Goal: Transaction & Acquisition: Book appointment/travel/reservation

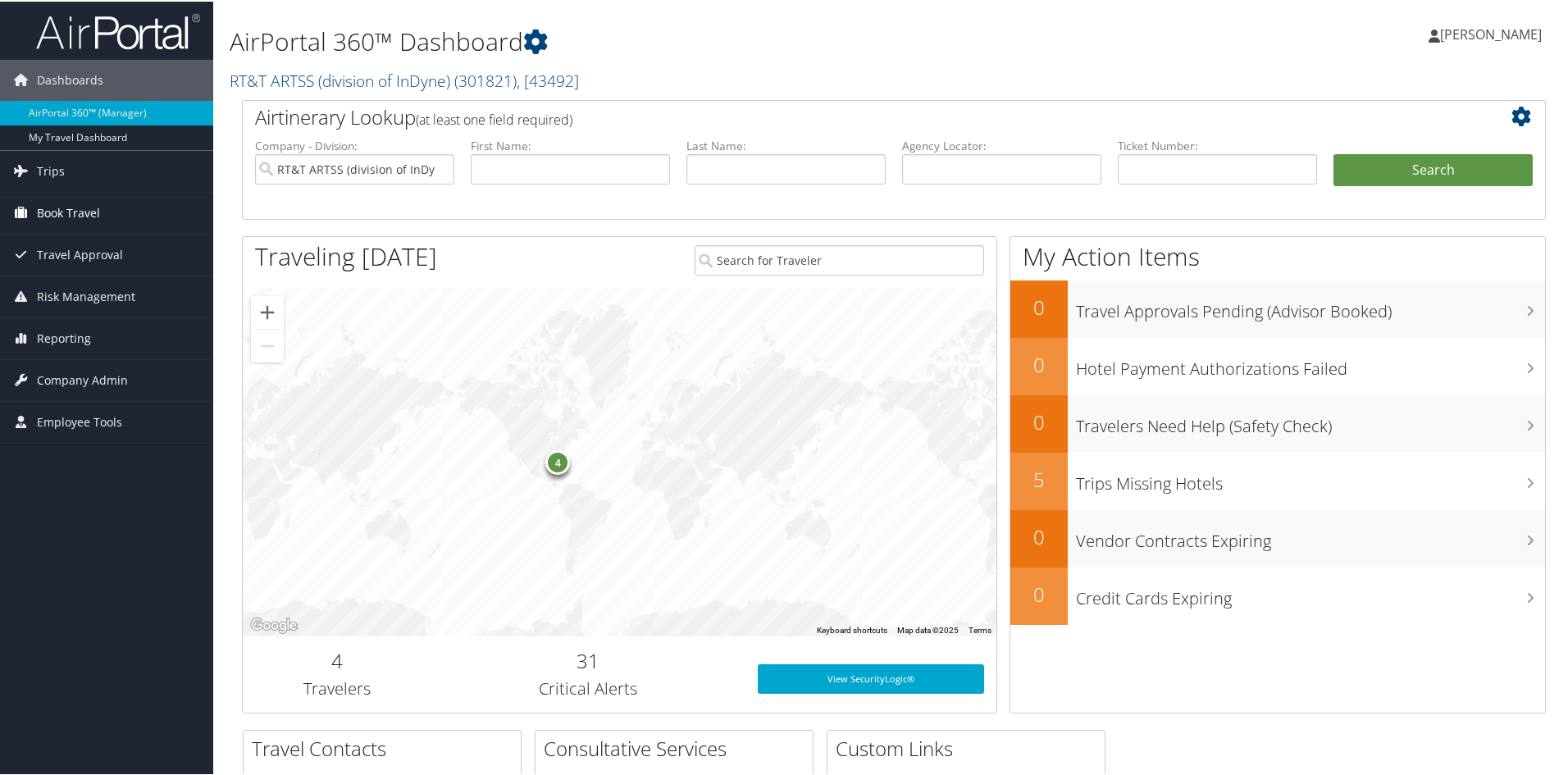
click at [63, 213] on span "Book Travel" at bounding box center [68, 211] width 63 height 41
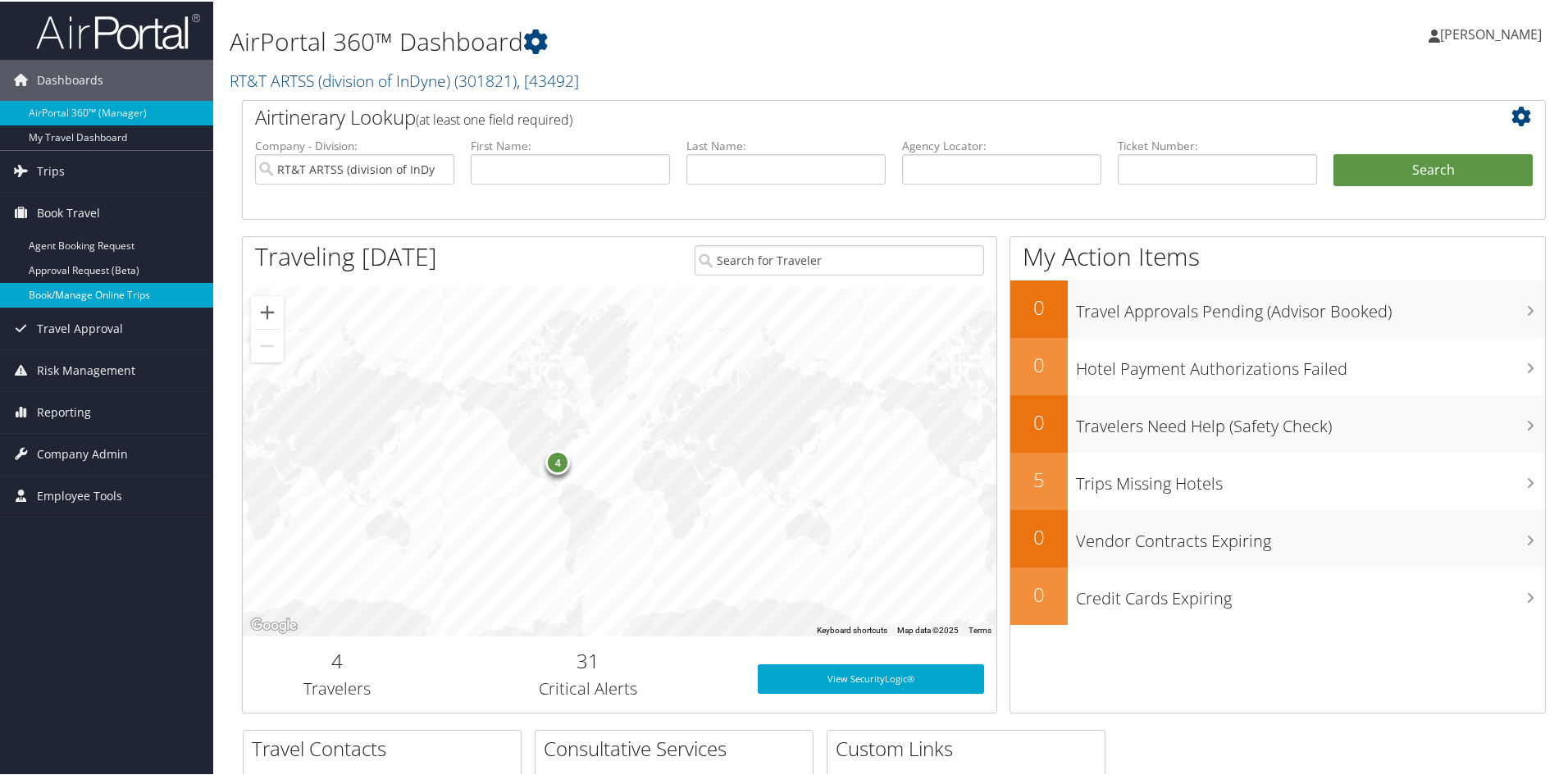
click at [117, 298] on link "Book/Manage Online Trips" at bounding box center [107, 293] width 213 height 25
